Goal: Check status

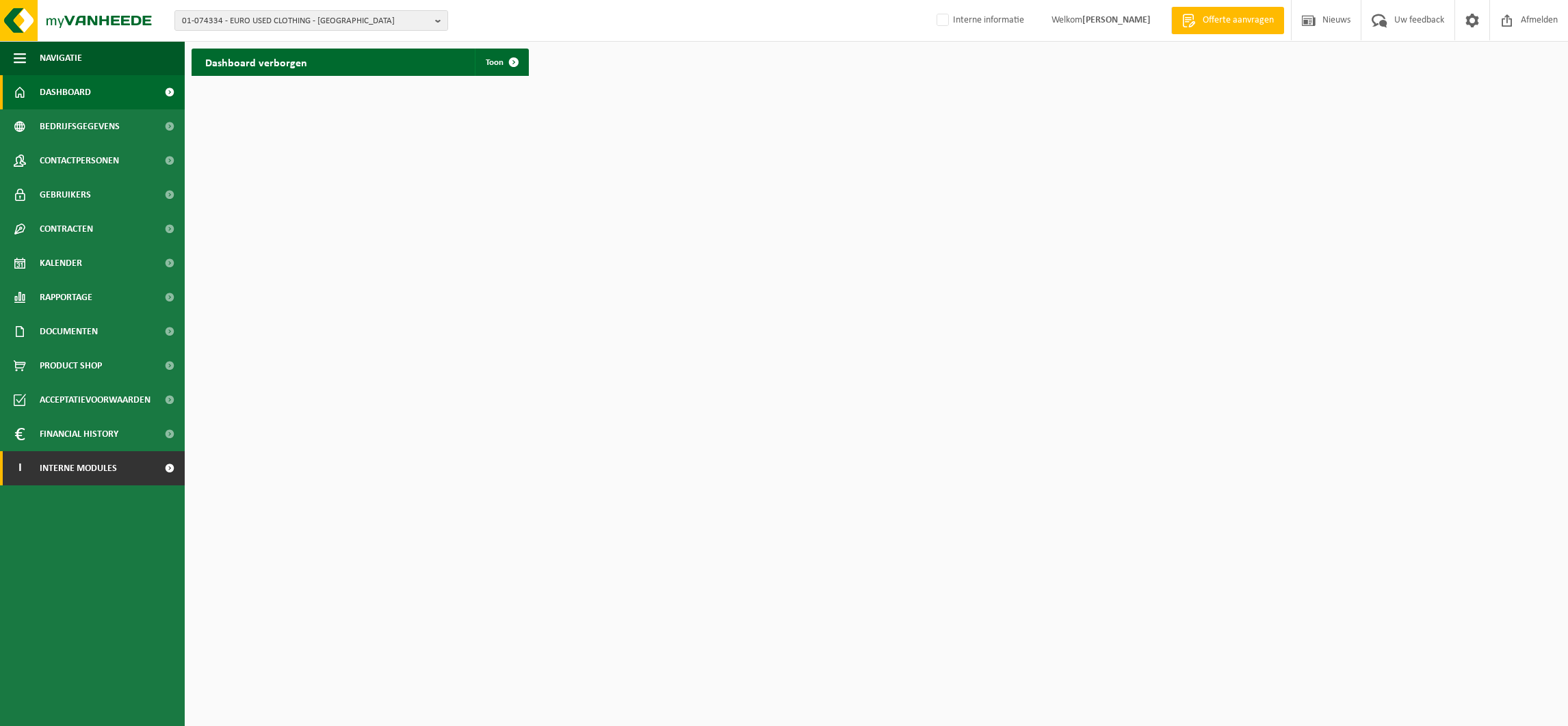
click at [101, 466] on span "Interne modules" at bounding box center [78, 468] width 77 height 34
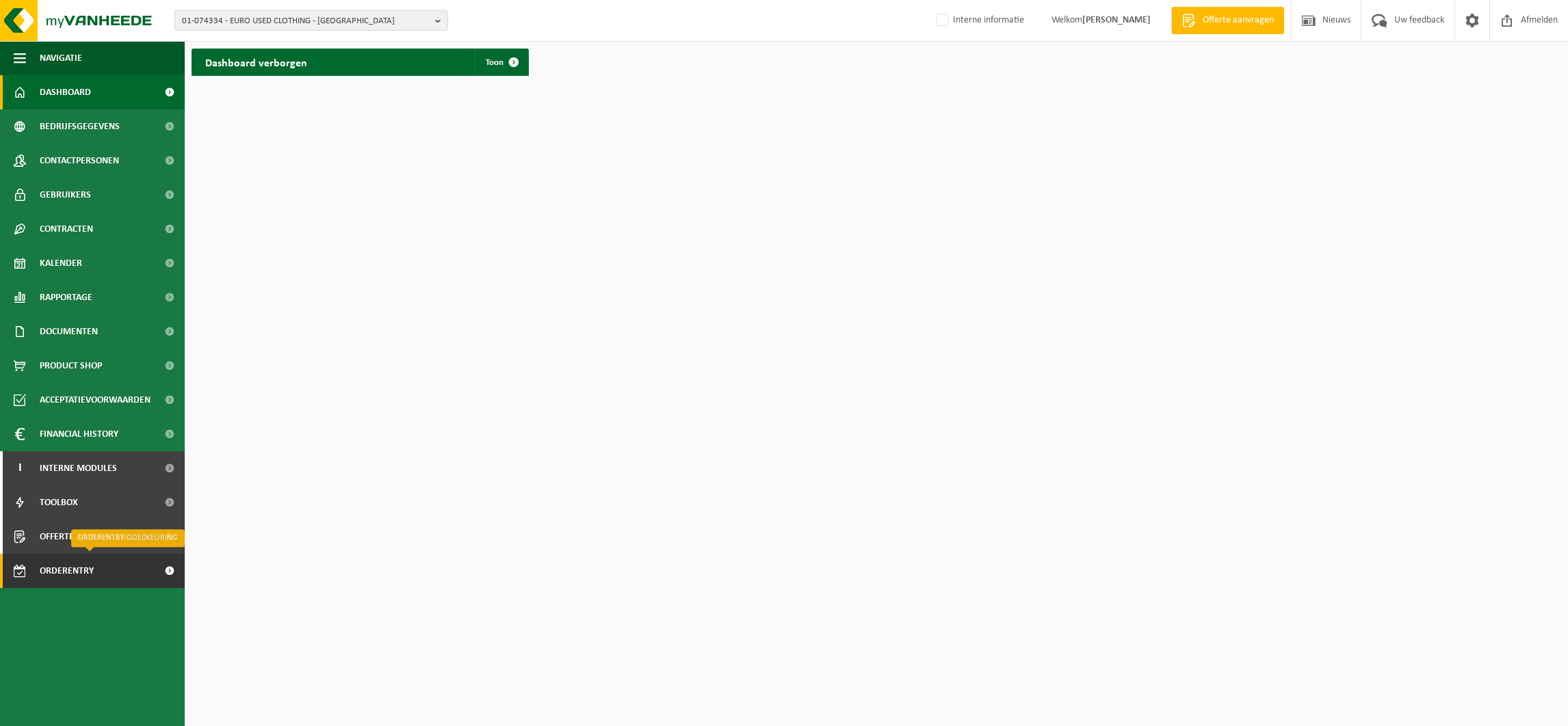
click at [77, 574] on span "Orderentry Goedkeuring" at bounding box center [96, 570] width 115 height 34
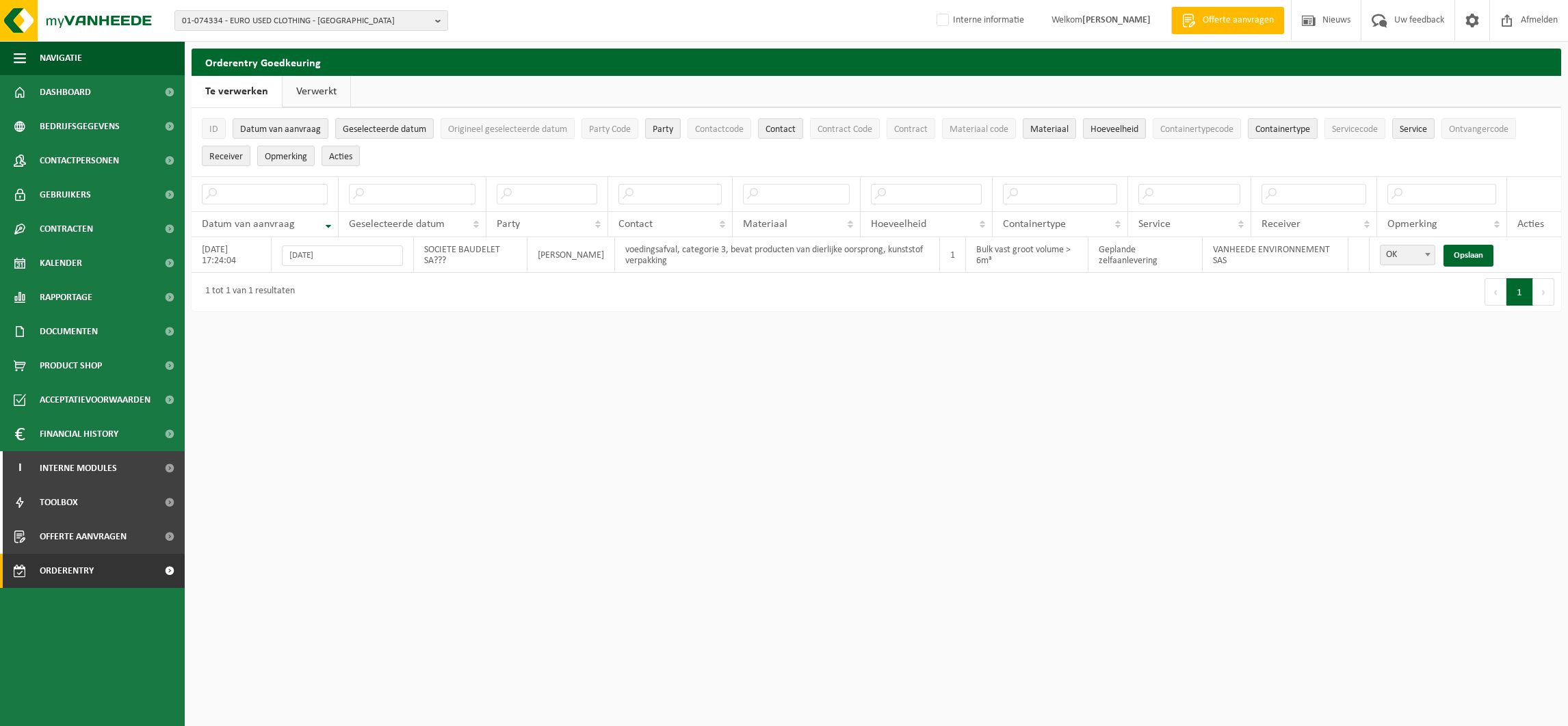
click at [323, 87] on link "Verwerkt" at bounding box center [316, 92] width 67 height 31
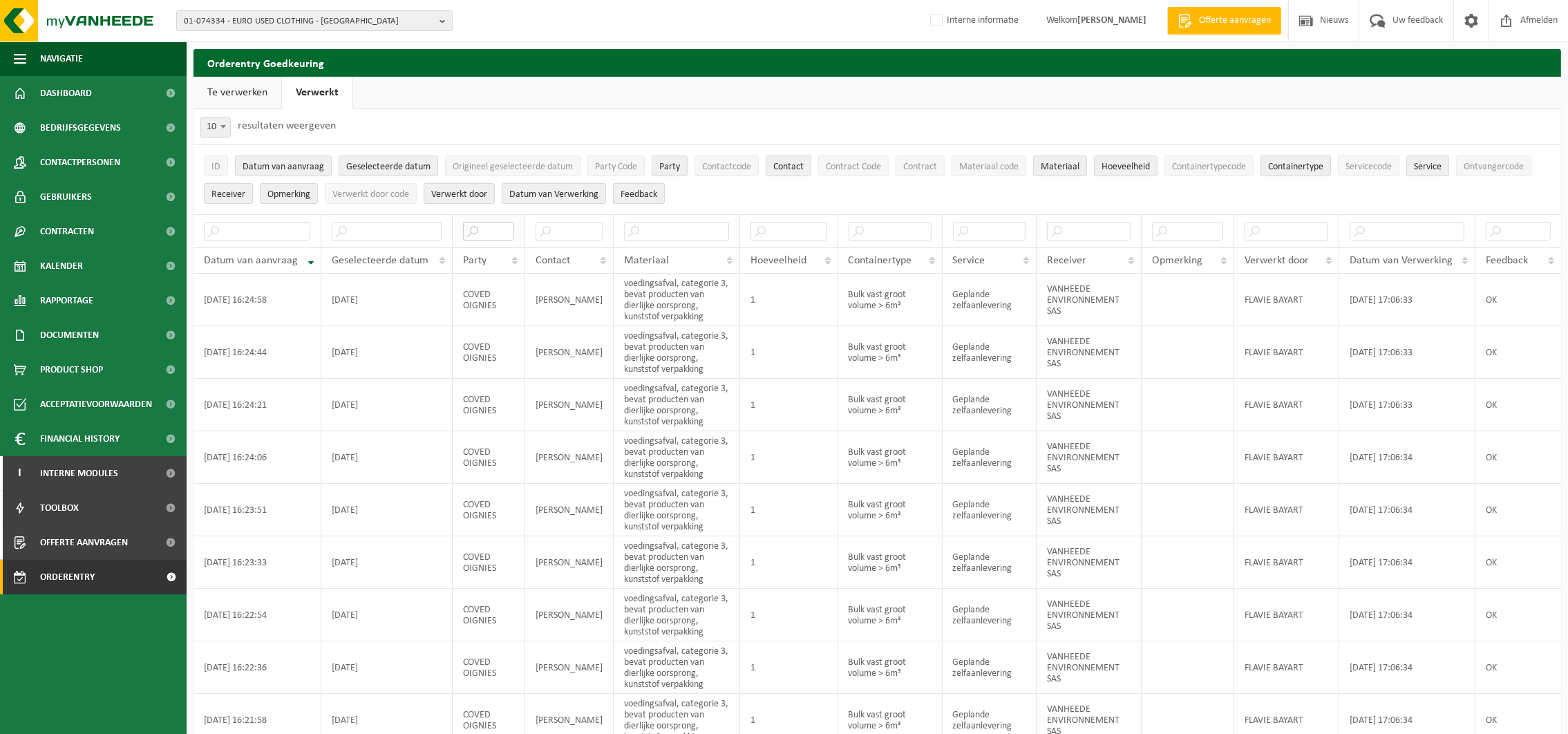
click at [486, 234] on input "text" at bounding box center [489, 231] width 51 height 19
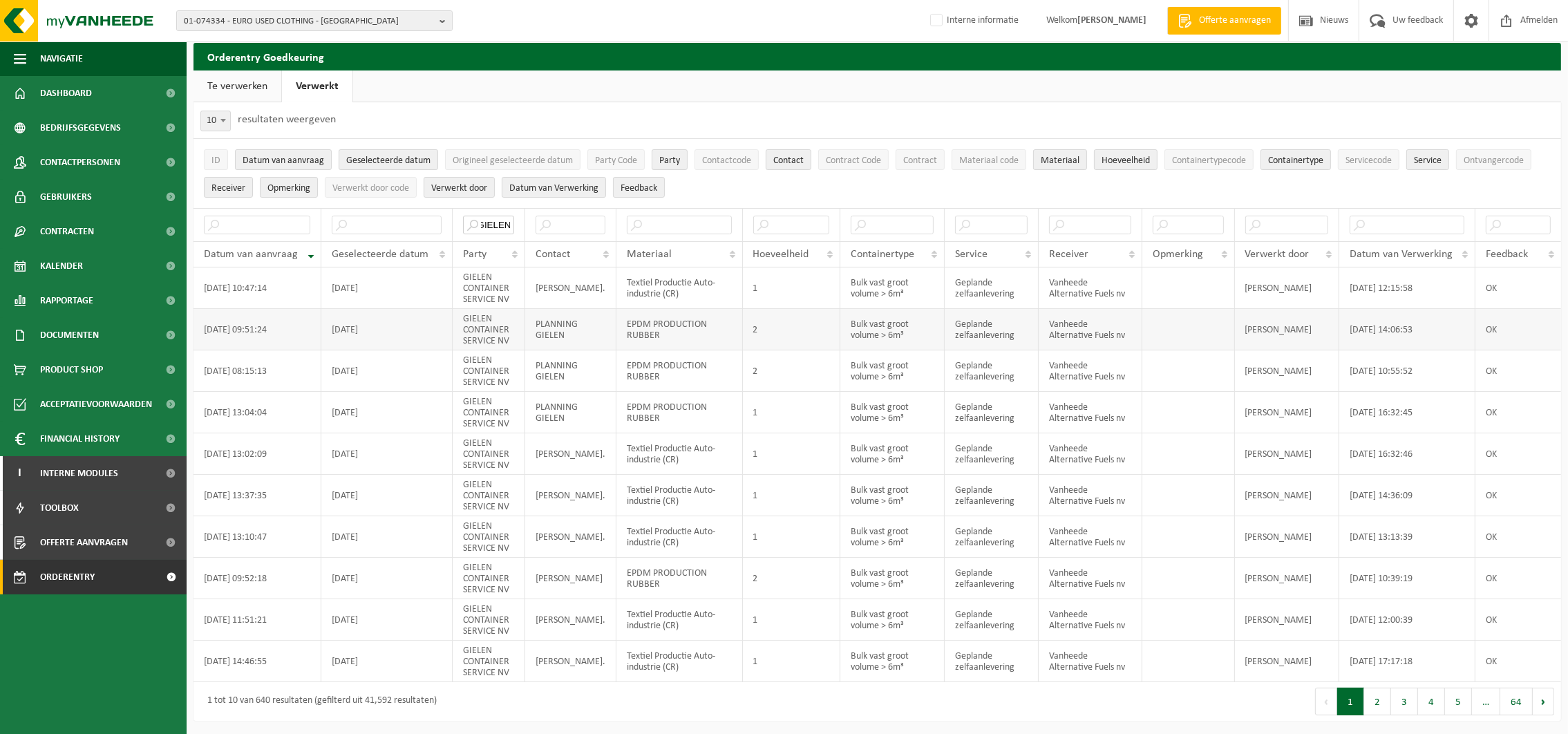
scroll to position [8, 0]
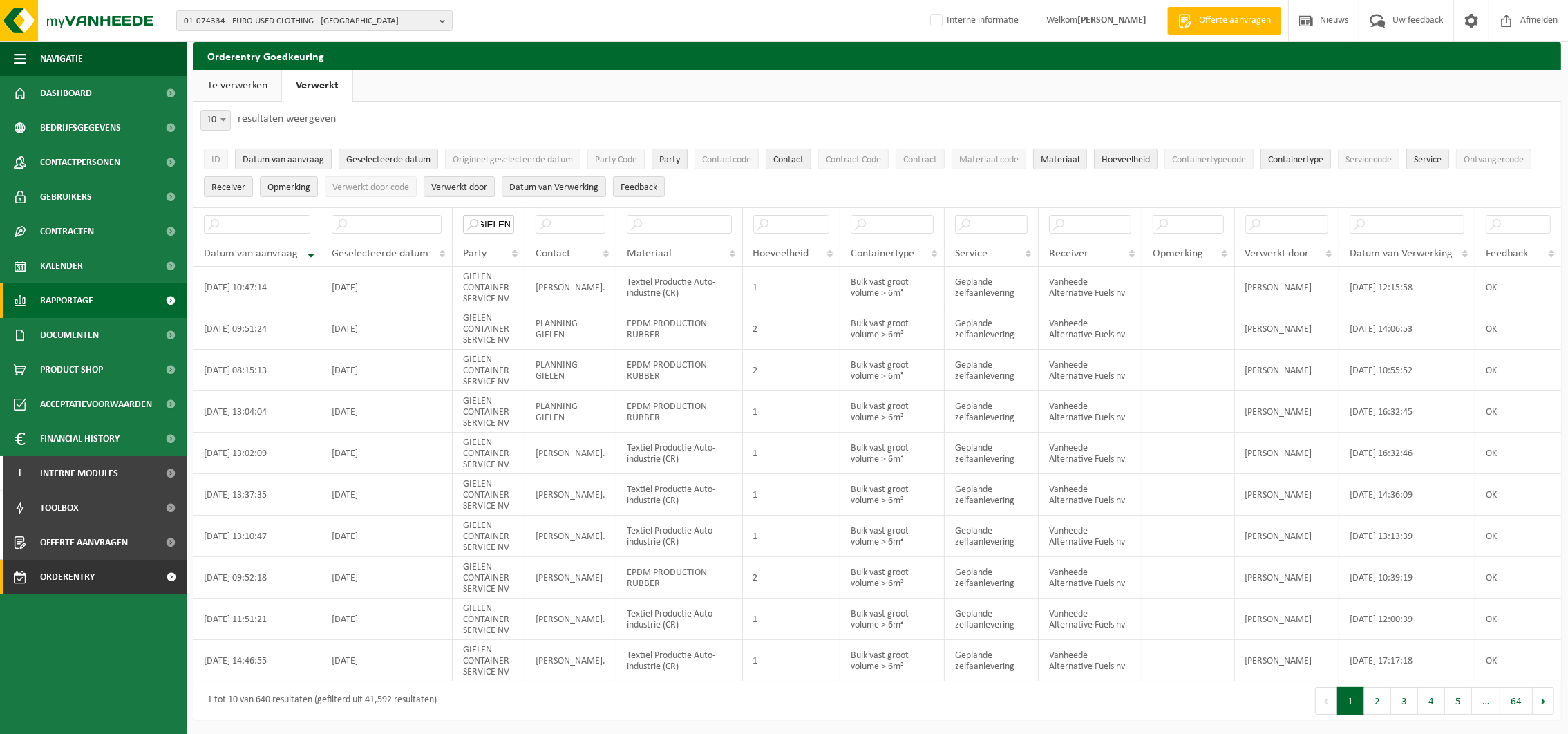
type input "GIELEN"
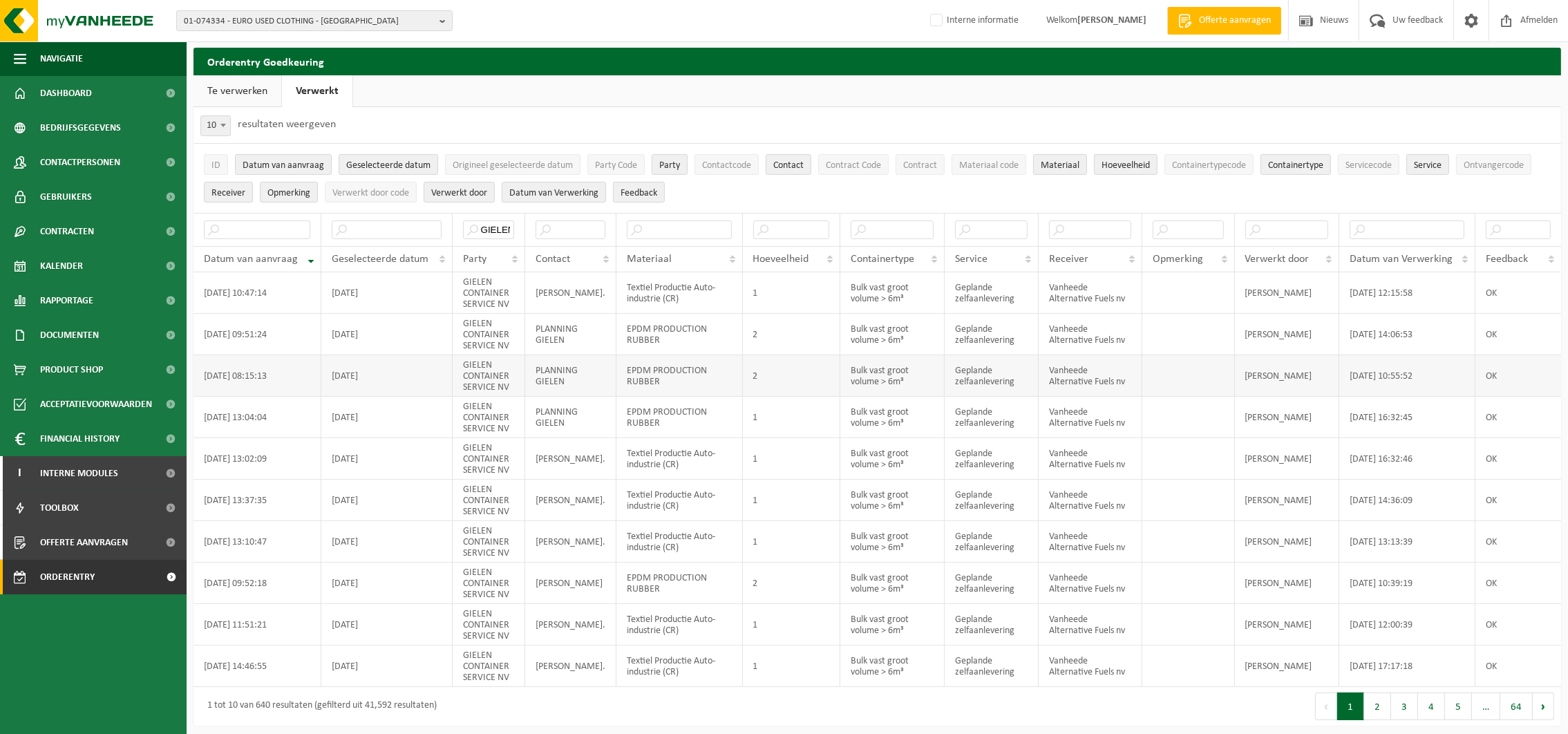
scroll to position [0, 0]
